Goal: Transaction & Acquisition: Book appointment/travel/reservation

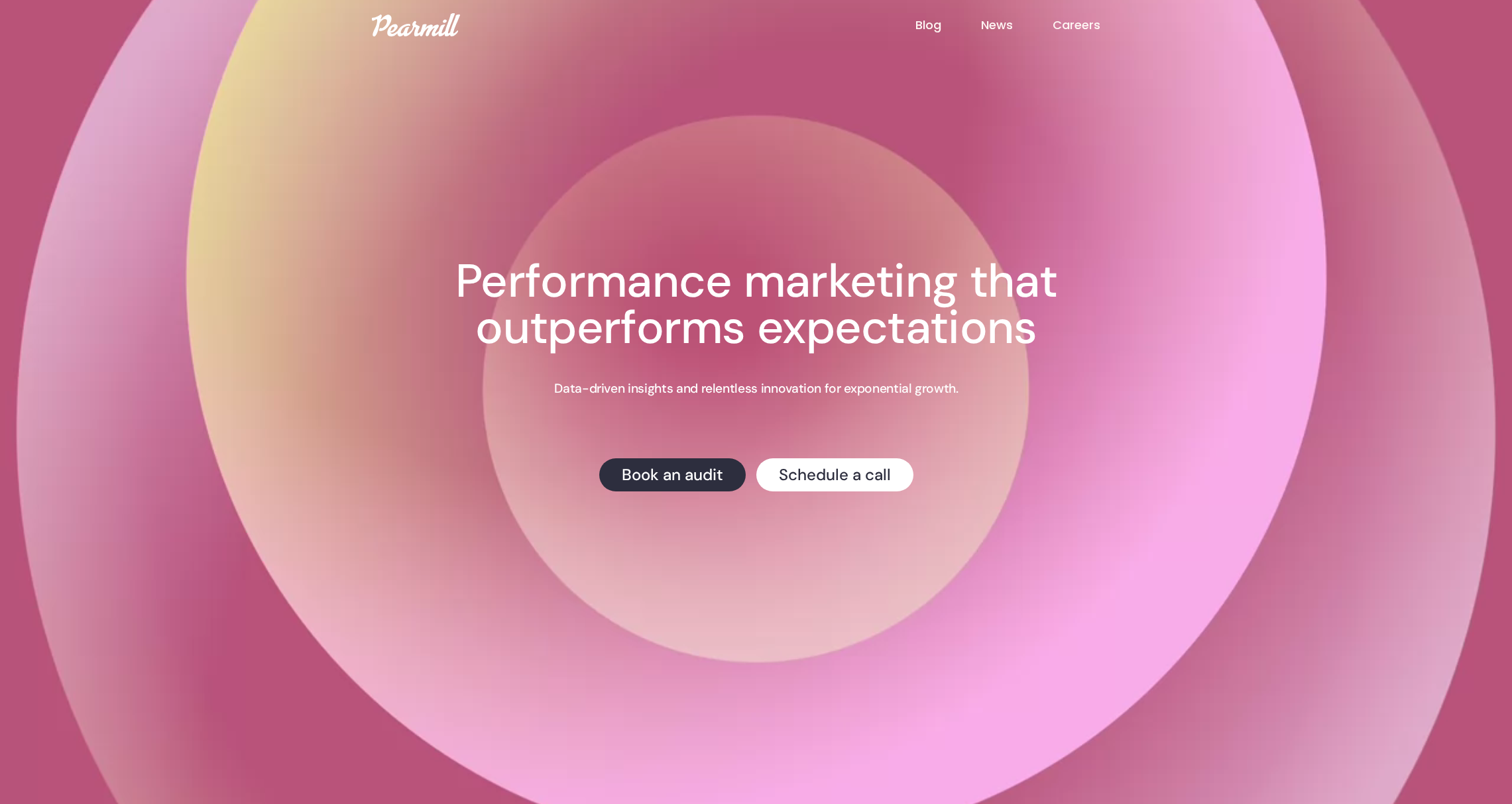
drag, startPoint x: 944, startPoint y: 22, endPoint x: 936, endPoint y: 24, distance: 8.2
click at [944, 22] on link "Blog" at bounding box center [948, 25] width 65 height 17
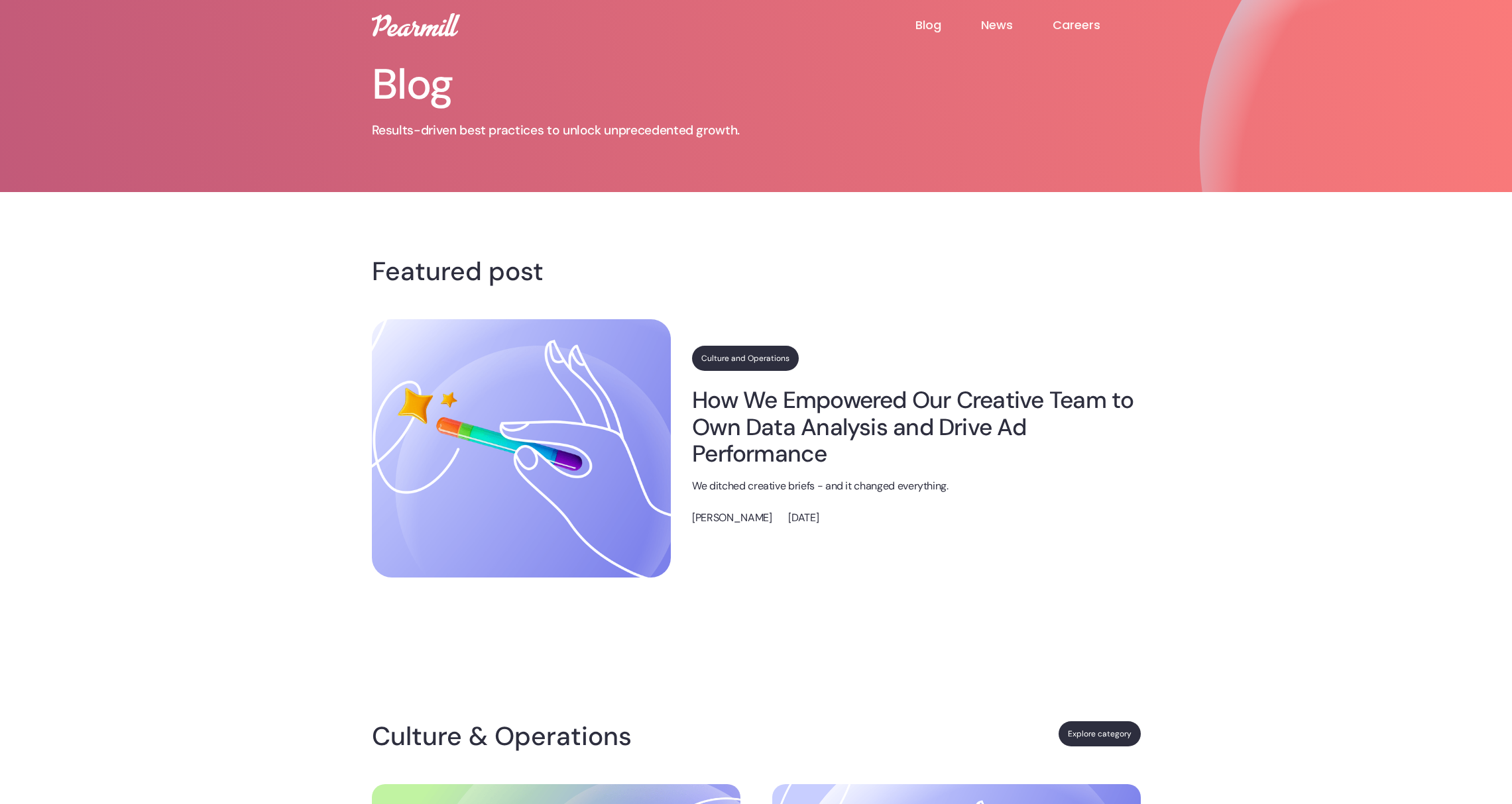
click at [446, 78] on h1 "Blog" at bounding box center [597, 85] width 451 height 43
click at [436, 18] on img at bounding box center [416, 24] width 88 height 23
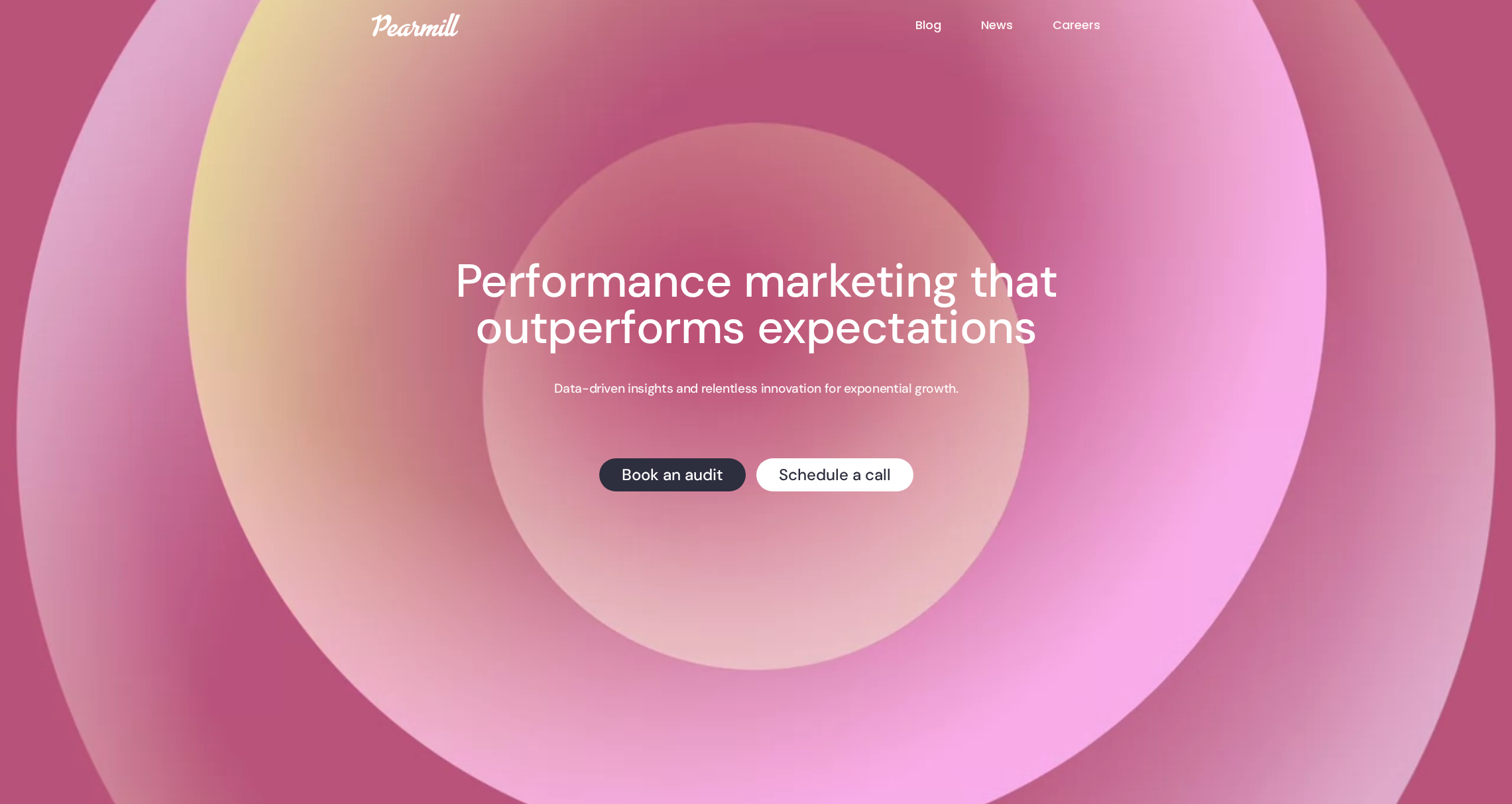
click at [775, 384] on p "Data-driven insights and relentless innovation for exponential growth." at bounding box center [756, 389] width 403 height 17
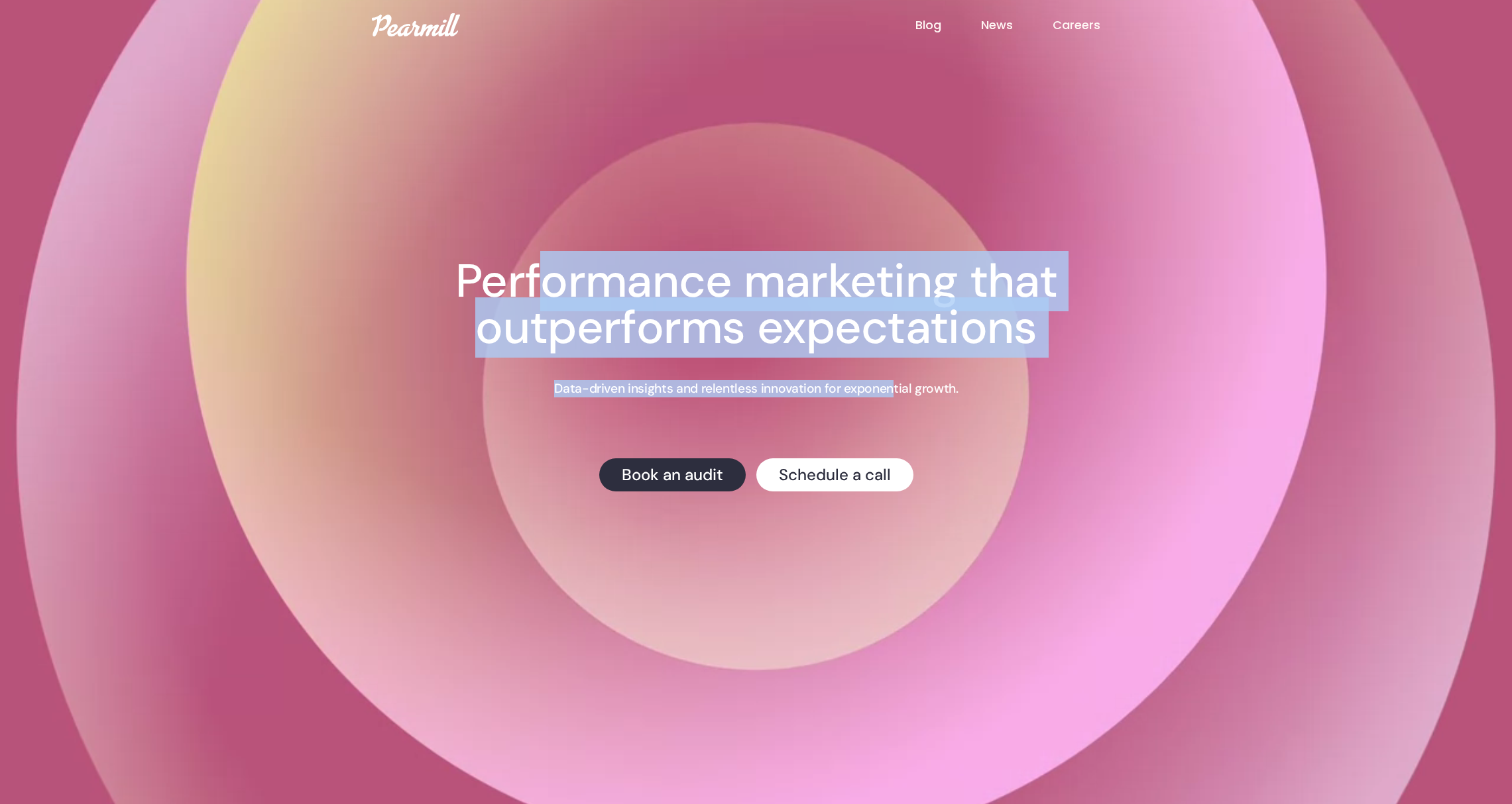
drag, startPoint x: 888, startPoint y: 386, endPoint x: 549, endPoint y: 305, distance: 348.5
click at [549, 305] on div "Creative Testing We're hosting a live webinar on testing ad creative on Feb 8th…" at bounding box center [756, 374] width 742 height 233
click at [549, 305] on h1 "Performance marketing that outperforms expectations" at bounding box center [756, 304] width 742 height 93
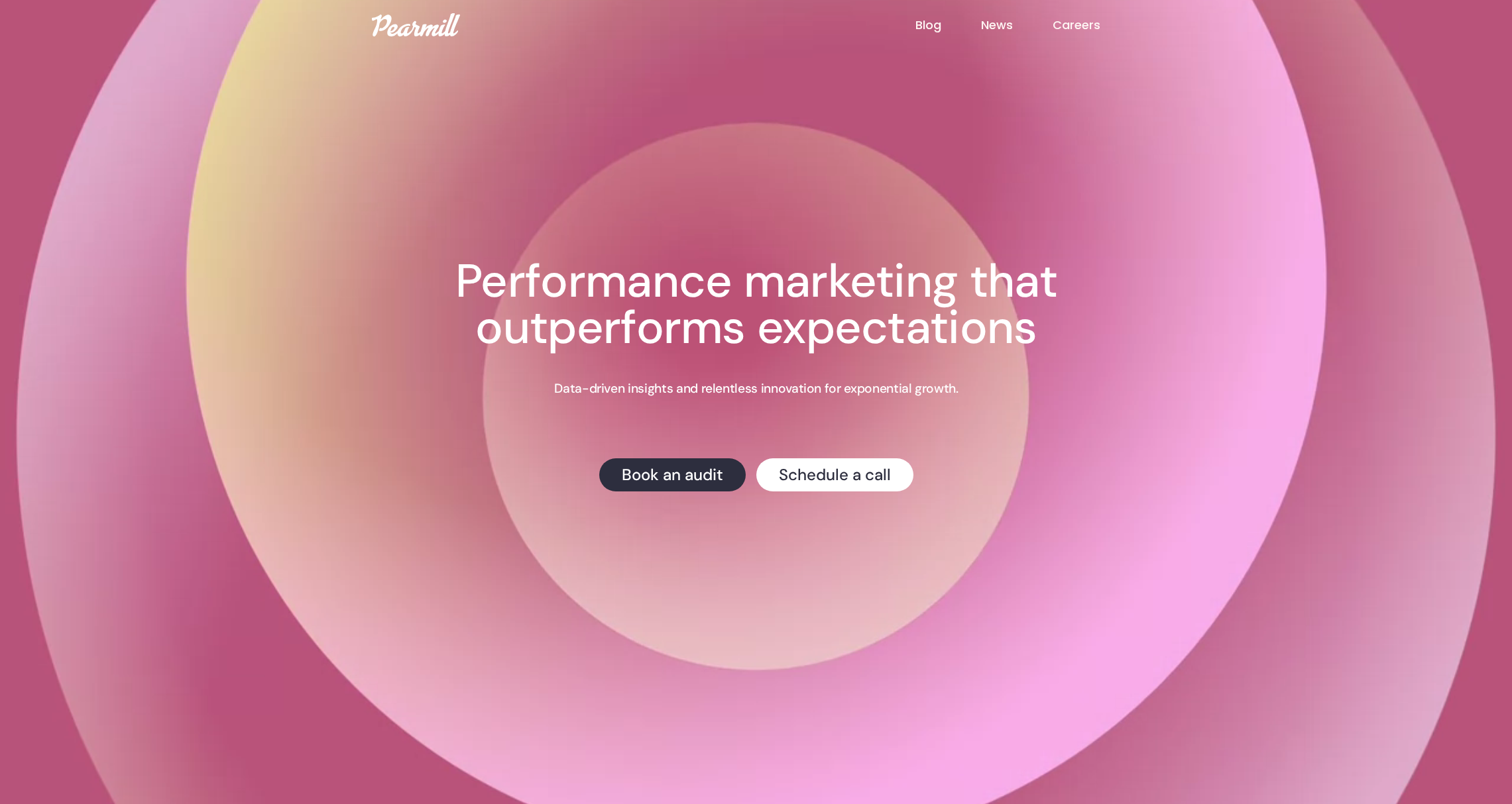
scroll to position [8, 0]
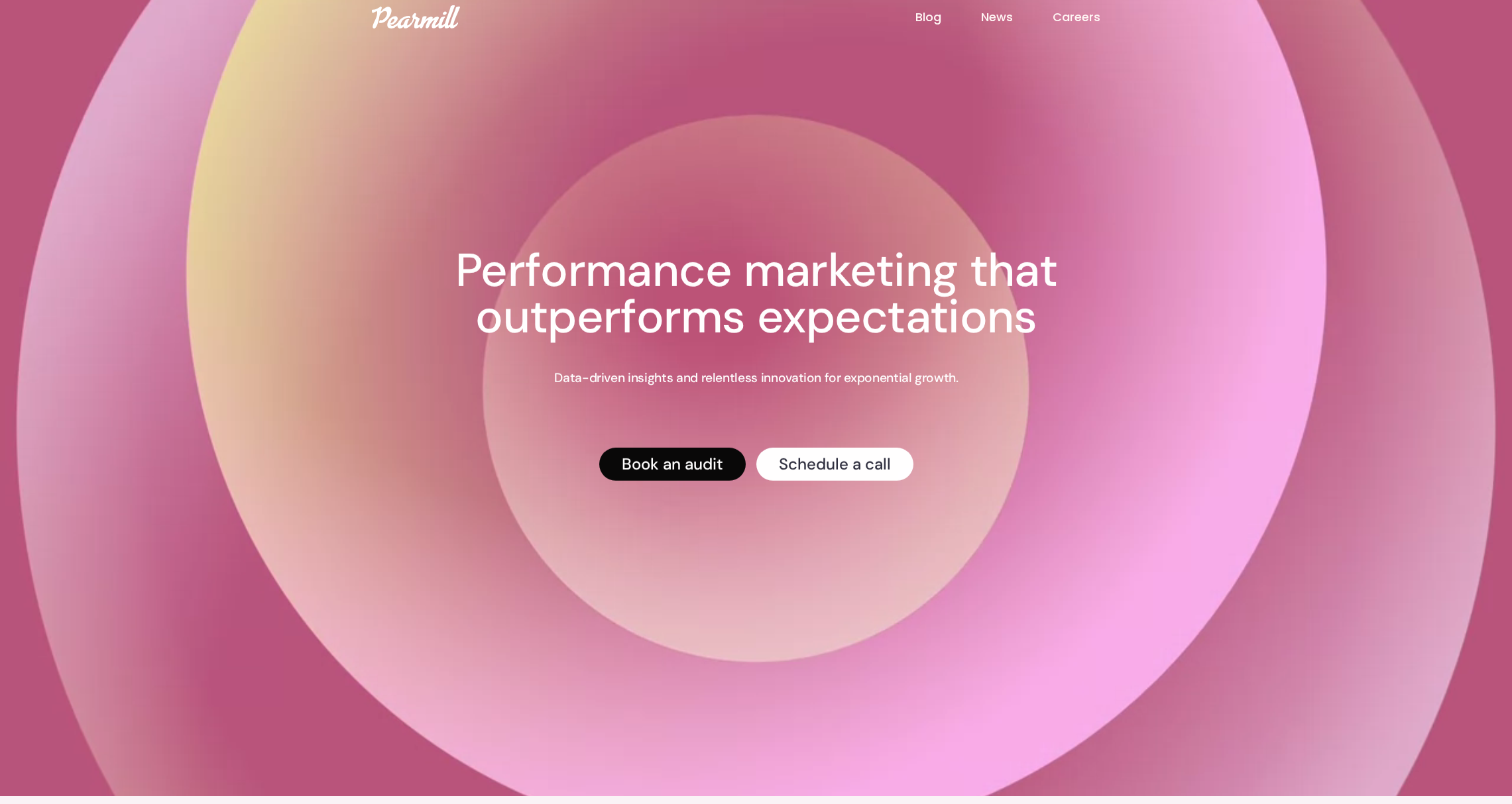
click at [663, 459] on link "Book an audit" at bounding box center [673, 464] width 147 height 33
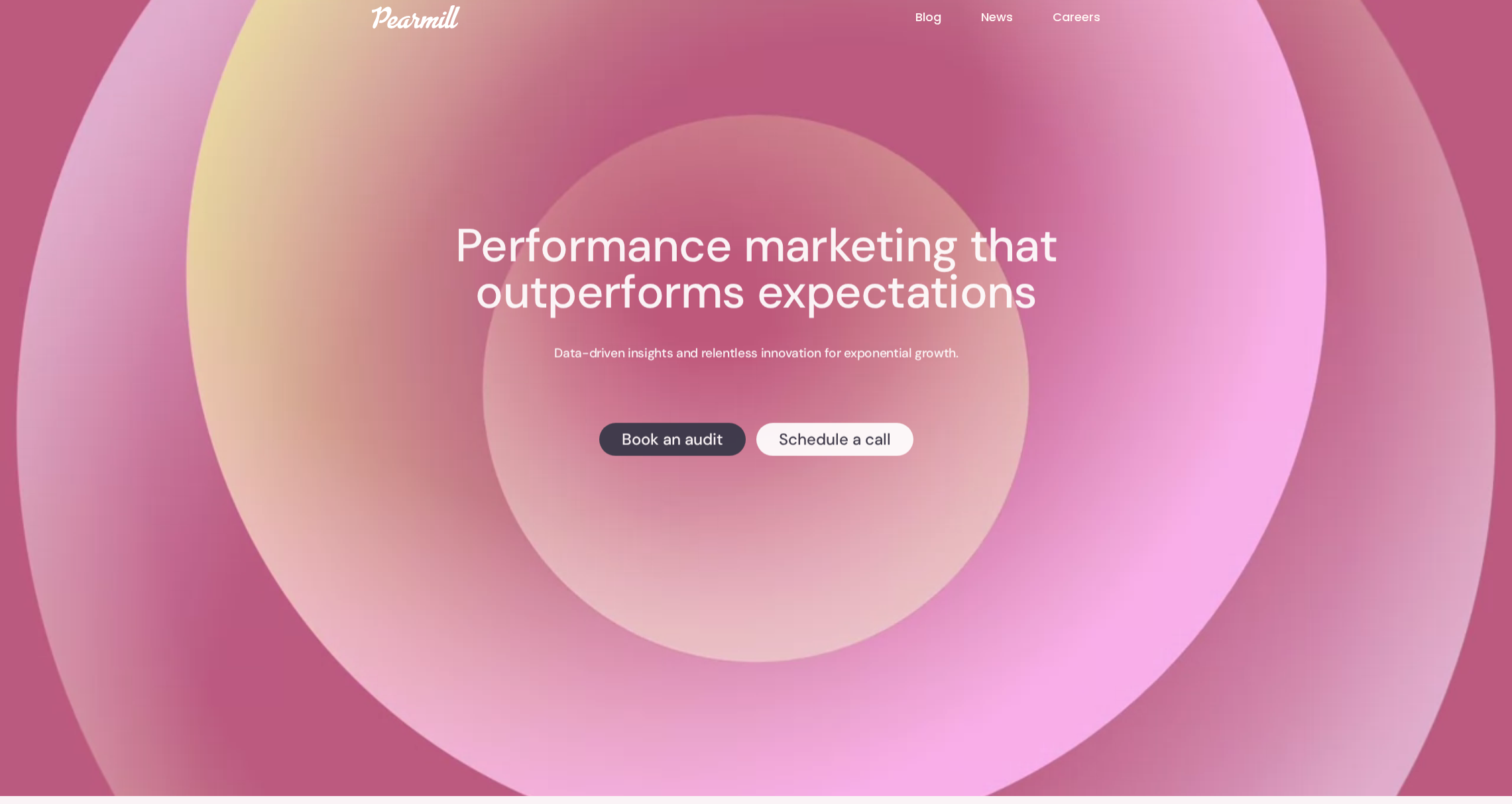
scroll to position [281, 0]
